Goal: Transaction & Acquisition: Book appointment/travel/reservation

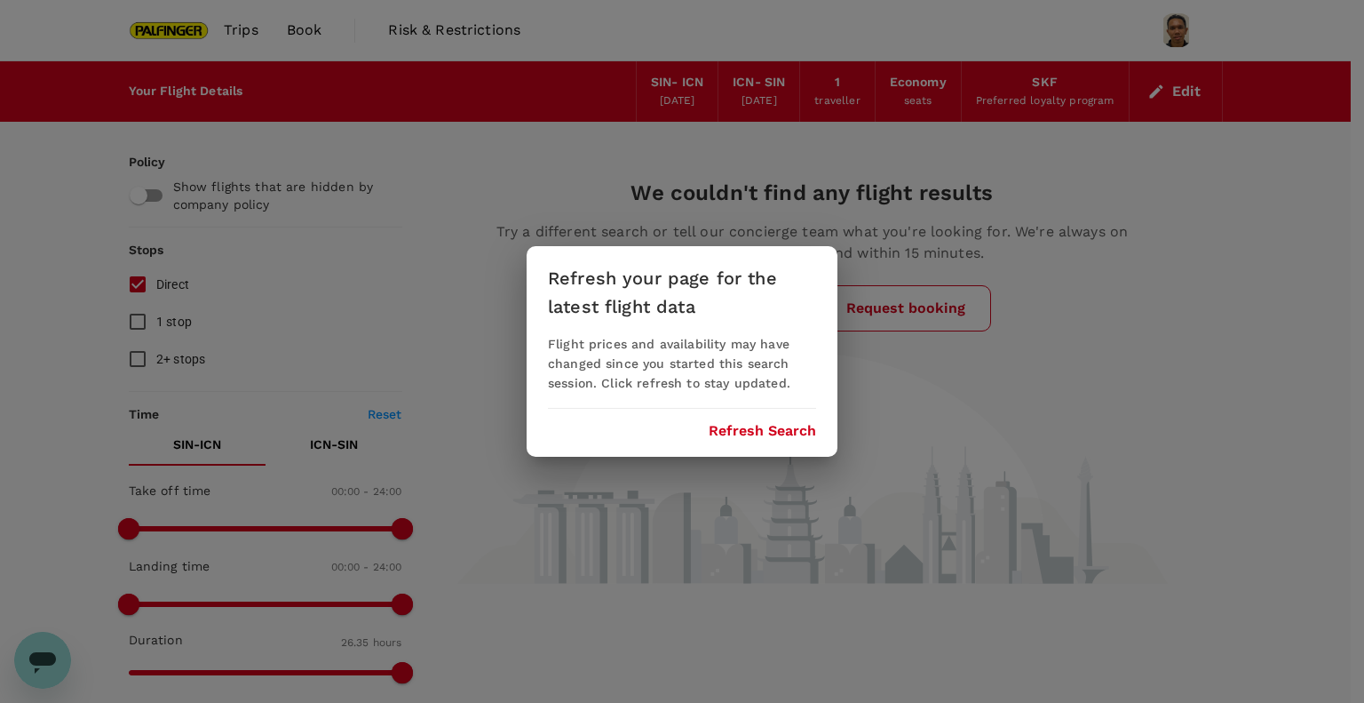
click at [773, 428] on button "Refresh Search" at bounding box center [762, 431] width 107 height 16
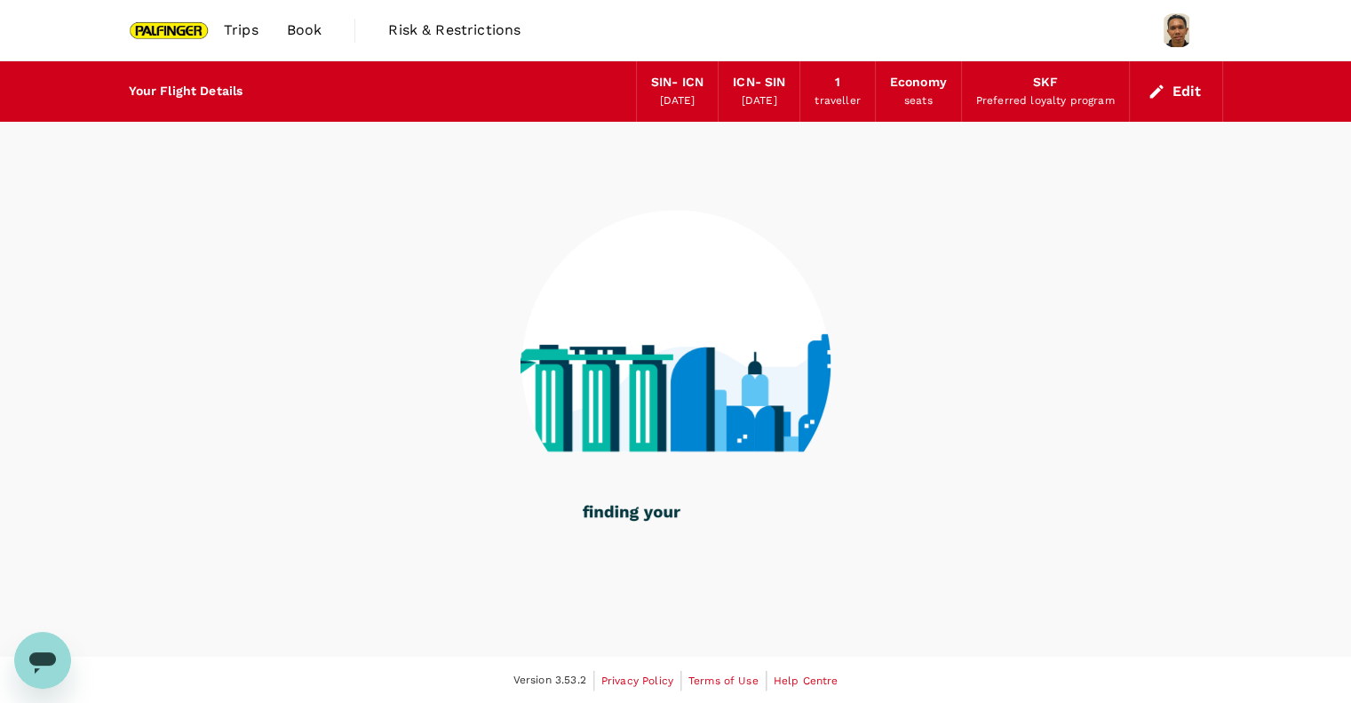
click at [175, 44] on img at bounding box center [170, 30] width 82 height 39
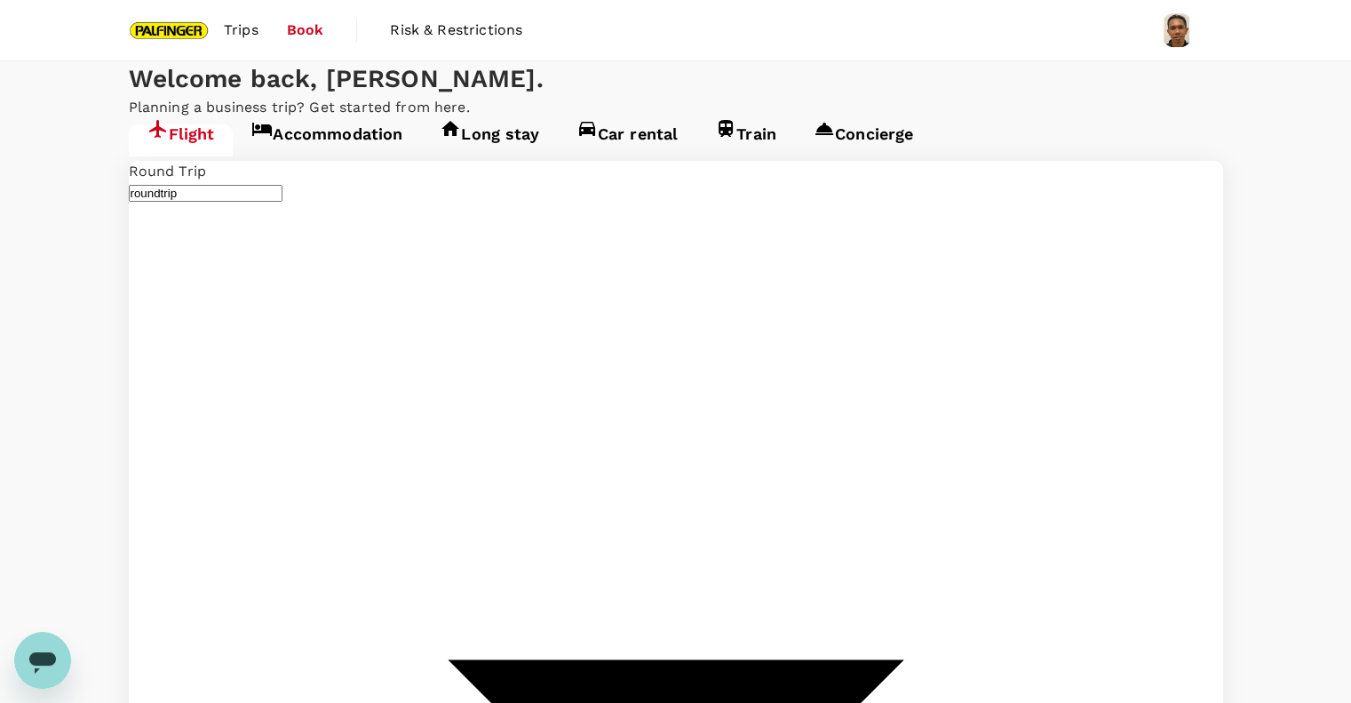
type input "Singapore Changi (SIN)"
type input "Incheon Intl (ICN)"
type input "Singapore Changi (SIN)"
type input "Incheon Intl (ICN)"
